Goal: Ask a question

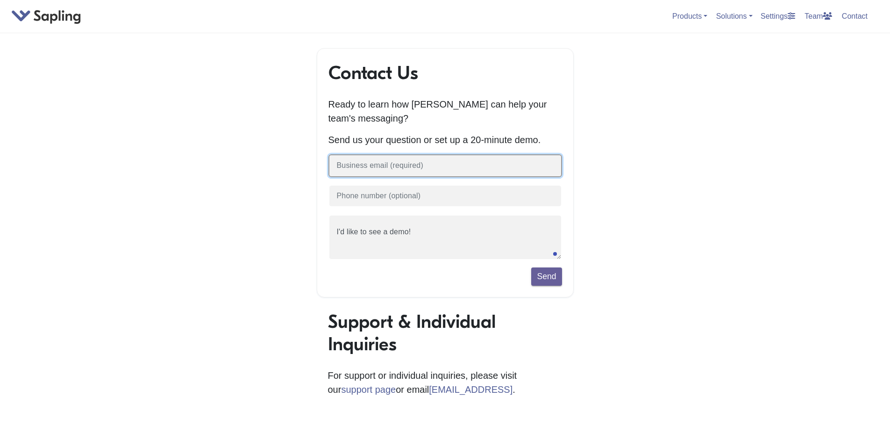
click at [424, 175] on input "text" at bounding box center [446, 165] width 234 height 23
type input "r"
type input "[EMAIL_ADDRESS][DOMAIN_NAME]"
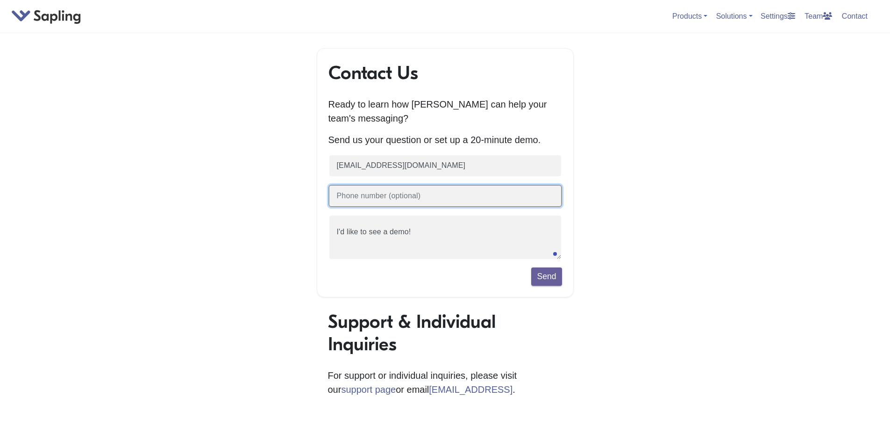
click at [418, 196] on input "text" at bounding box center [446, 196] width 234 height 23
type input "3109011770"
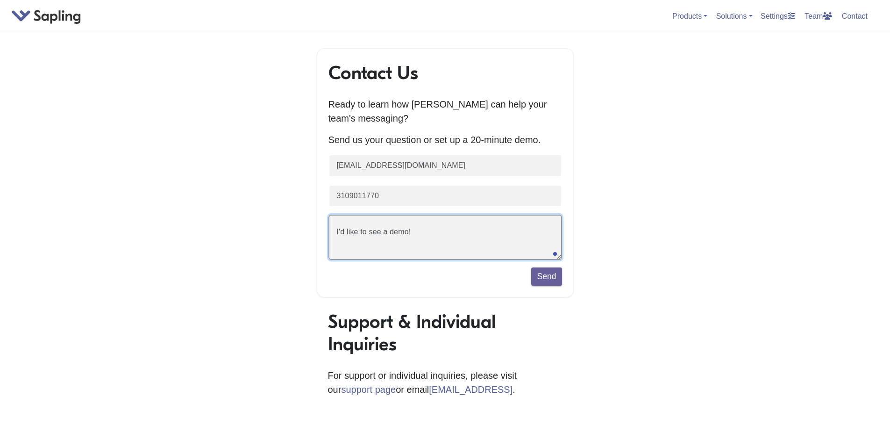
click at [444, 241] on textarea "I'd like to see a demo!" at bounding box center [446, 236] width 234 height 45
drag, startPoint x: 451, startPoint y: 231, endPoint x: 331, endPoint y: 129, distance: 158.1
click at [324, 225] on div "Contact Us Ready to learn how Sapling can help your team's messaging? Send us y…" at bounding box center [445, 172] width 257 height 249
type textarea "I"
type textarea "I need to delete this app from my computer. Please help."
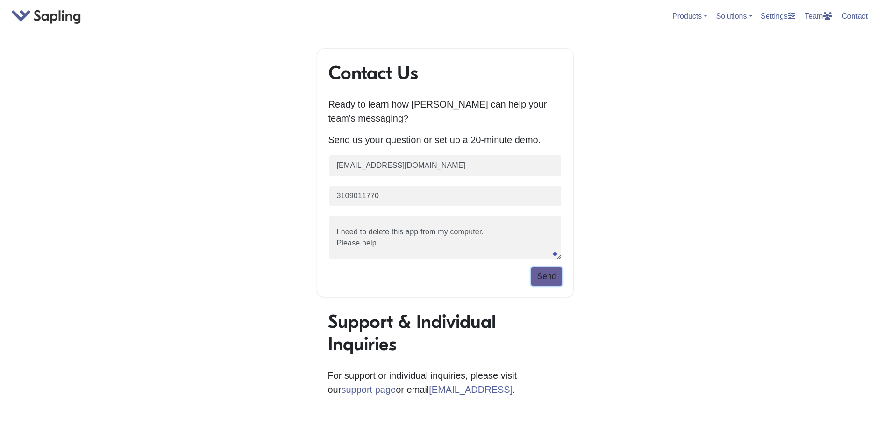
click at [544, 280] on button "Send" at bounding box center [546, 276] width 30 height 18
